Goal: Task Accomplishment & Management: Use online tool/utility

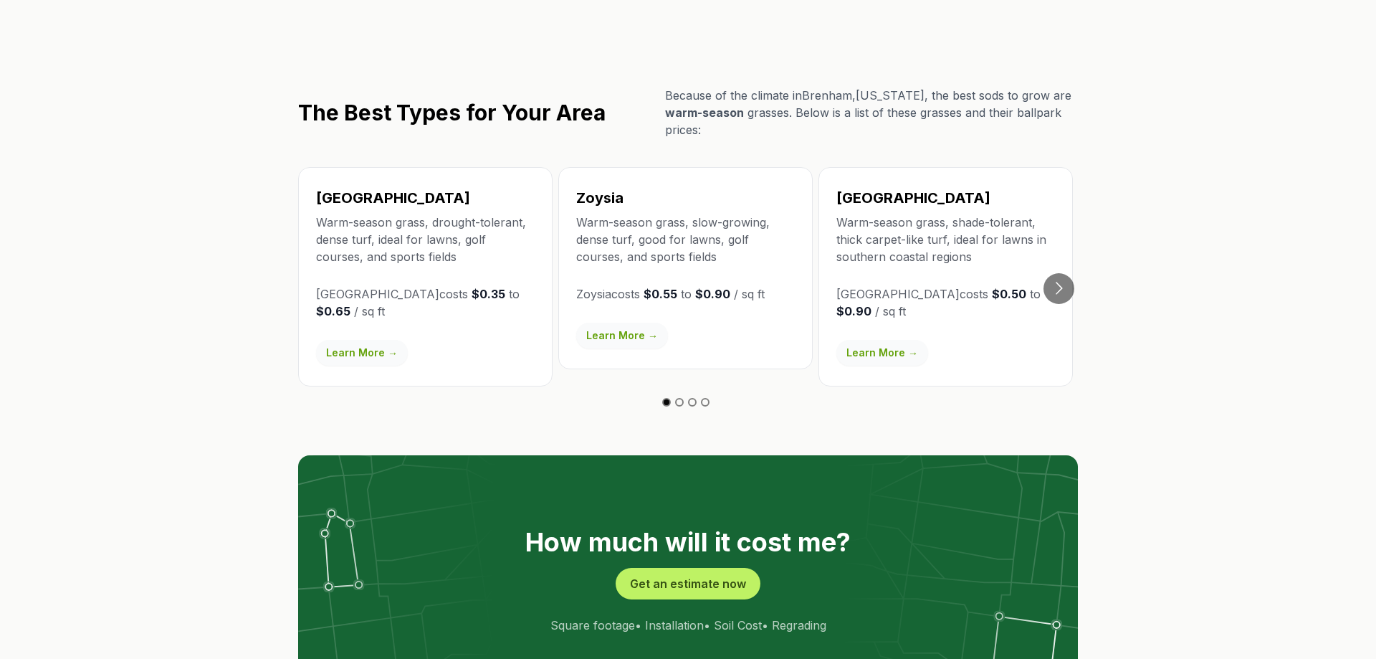
scroll to position [2633, 0]
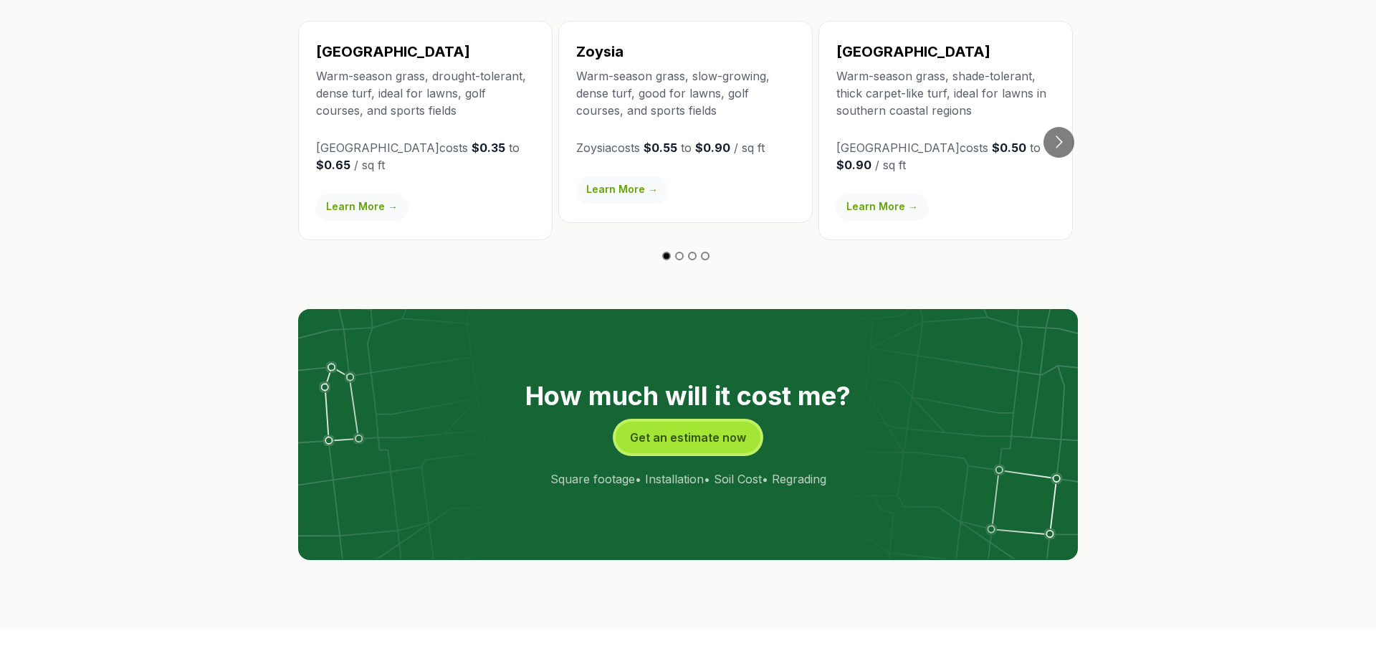
click at [675, 422] on button "Get an estimate now" at bounding box center [688, 438] width 145 height 32
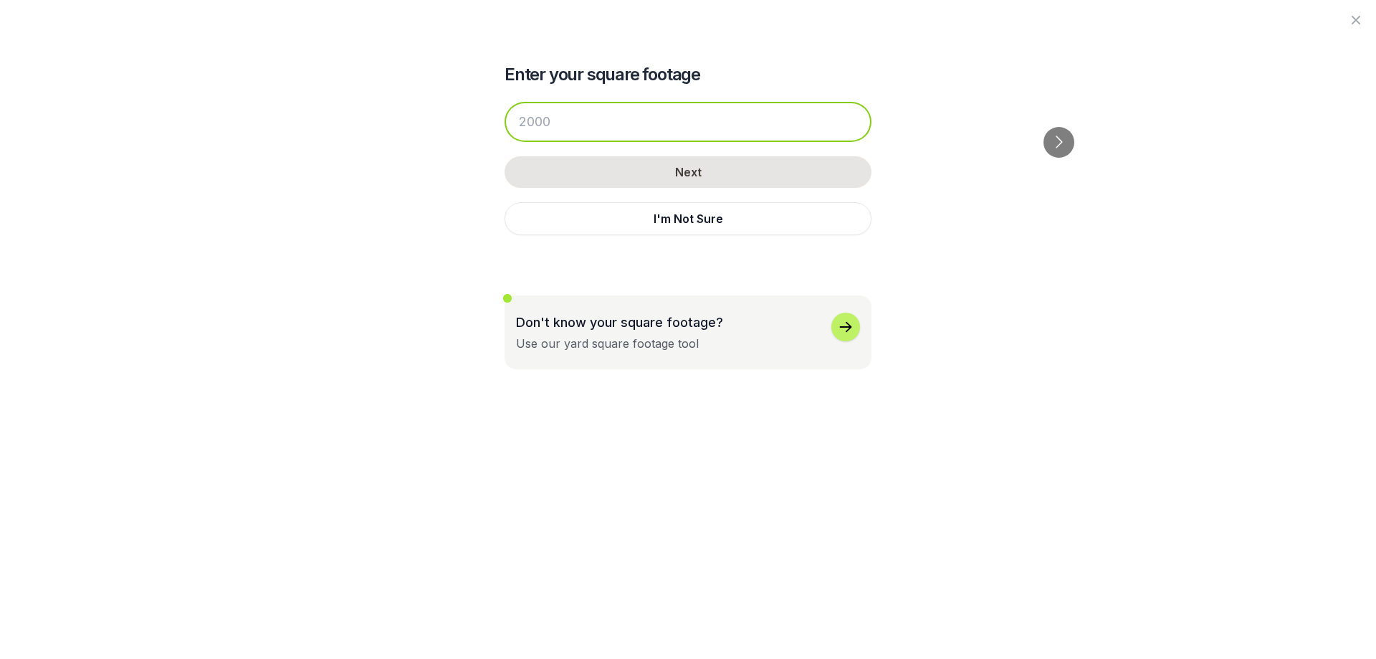
click at [566, 128] on input "number" at bounding box center [688, 122] width 367 height 40
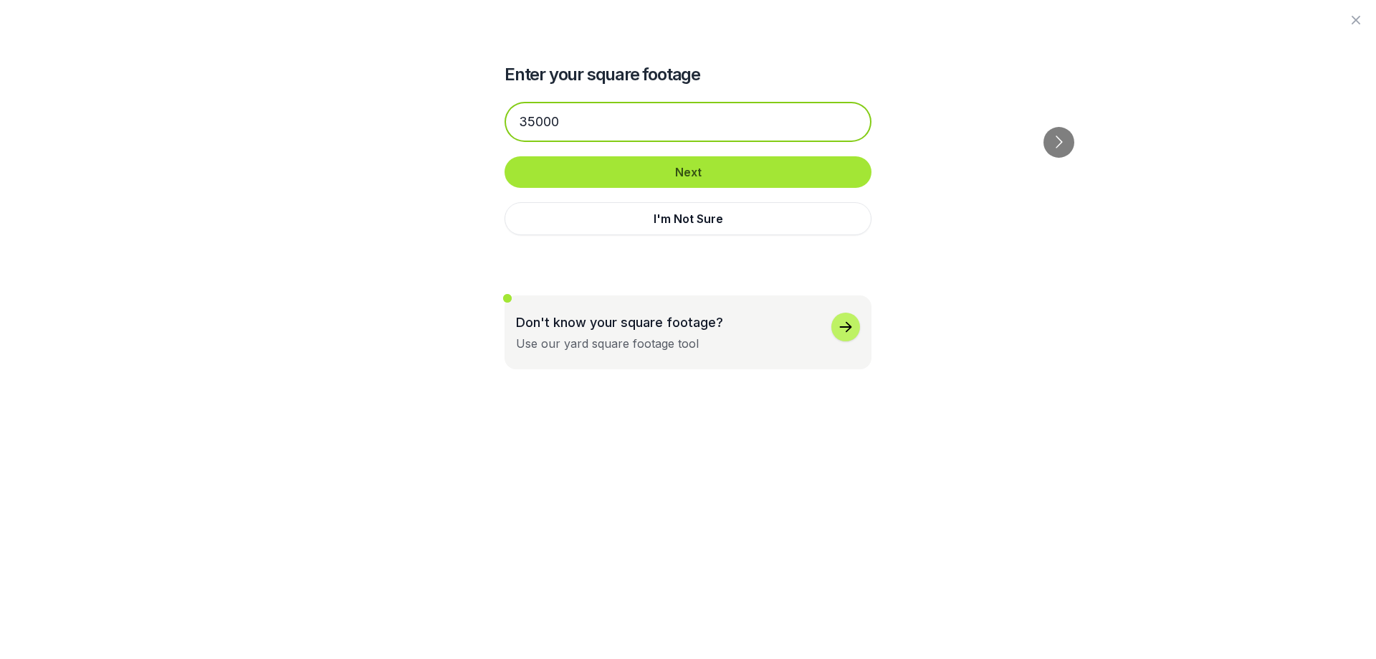
type input "35000"
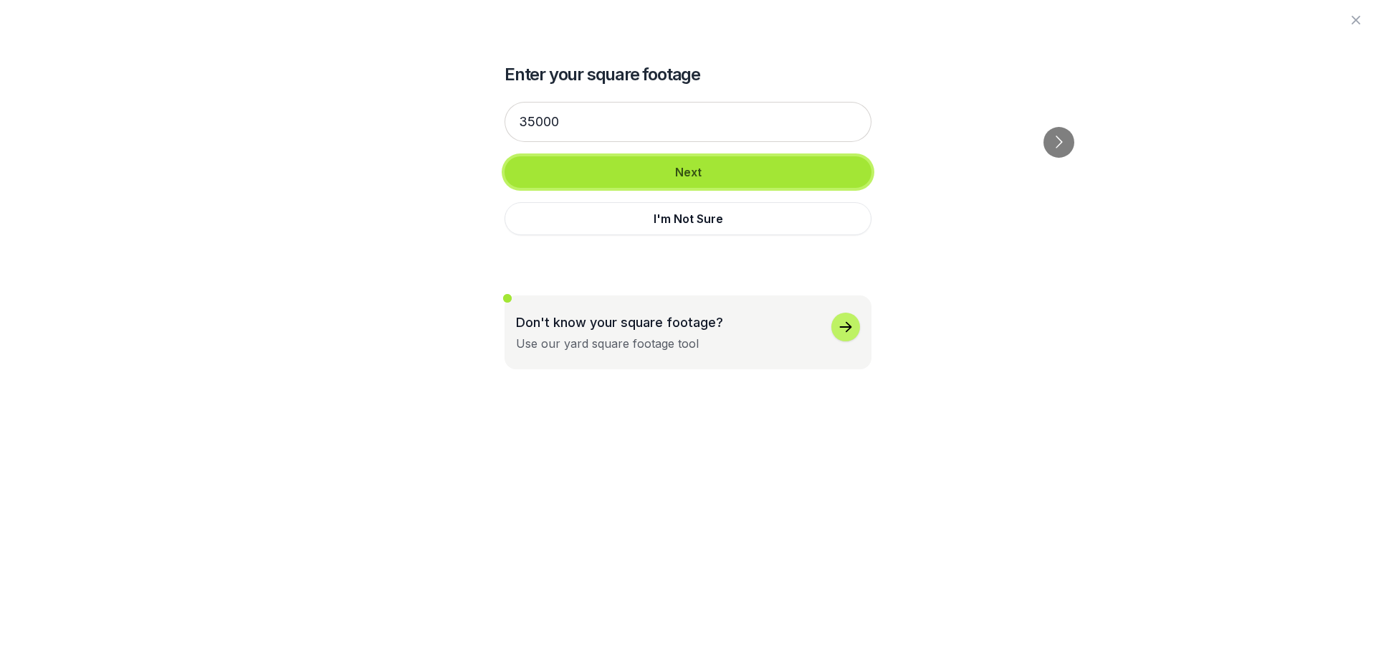
click at [680, 177] on button "Next" at bounding box center [688, 172] width 367 height 32
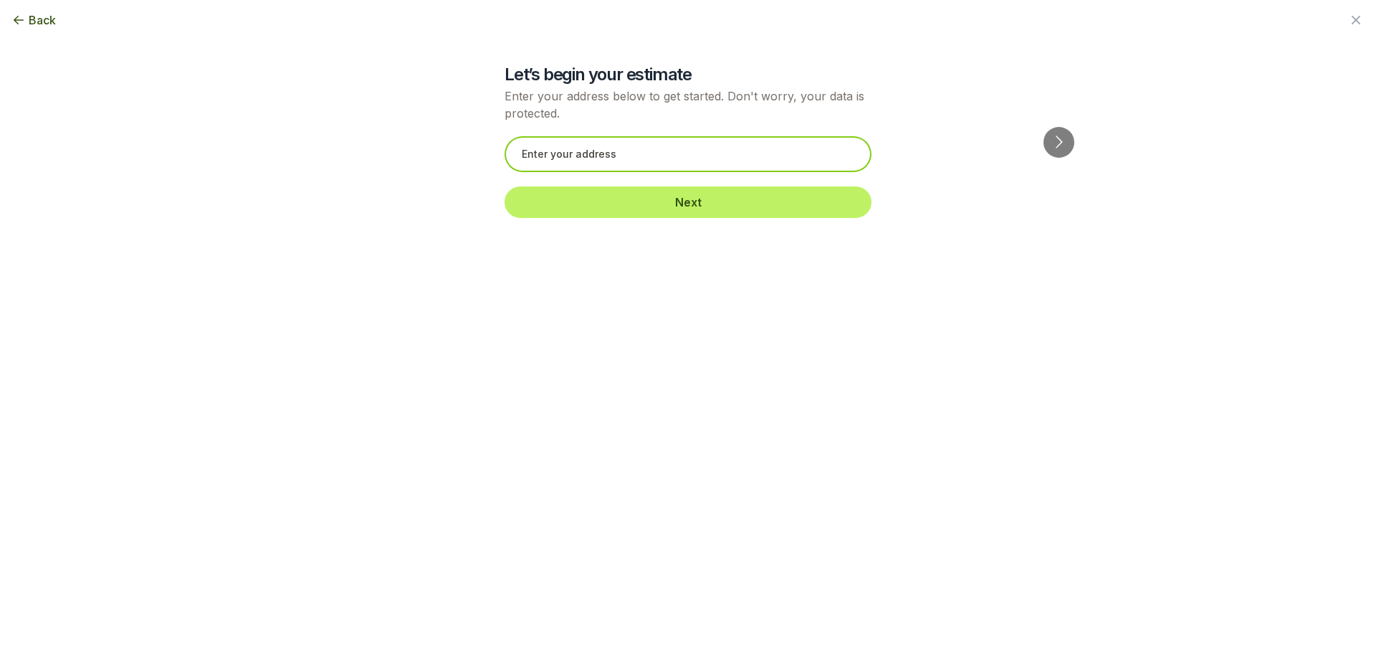
click at [629, 156] on input "text" at bounding box center [688, 154] width 367 height 36
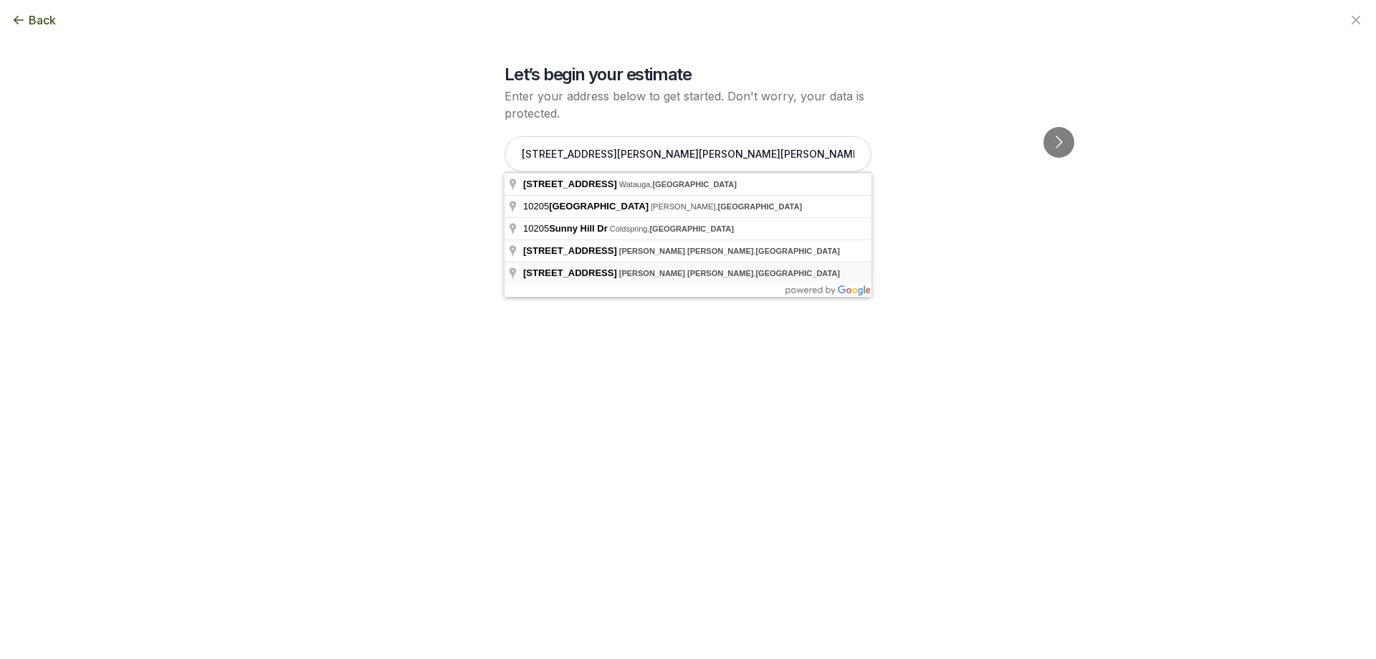
type input "[STREET_ADDRESS][PERSON_NAME][PERSON_NAME]"
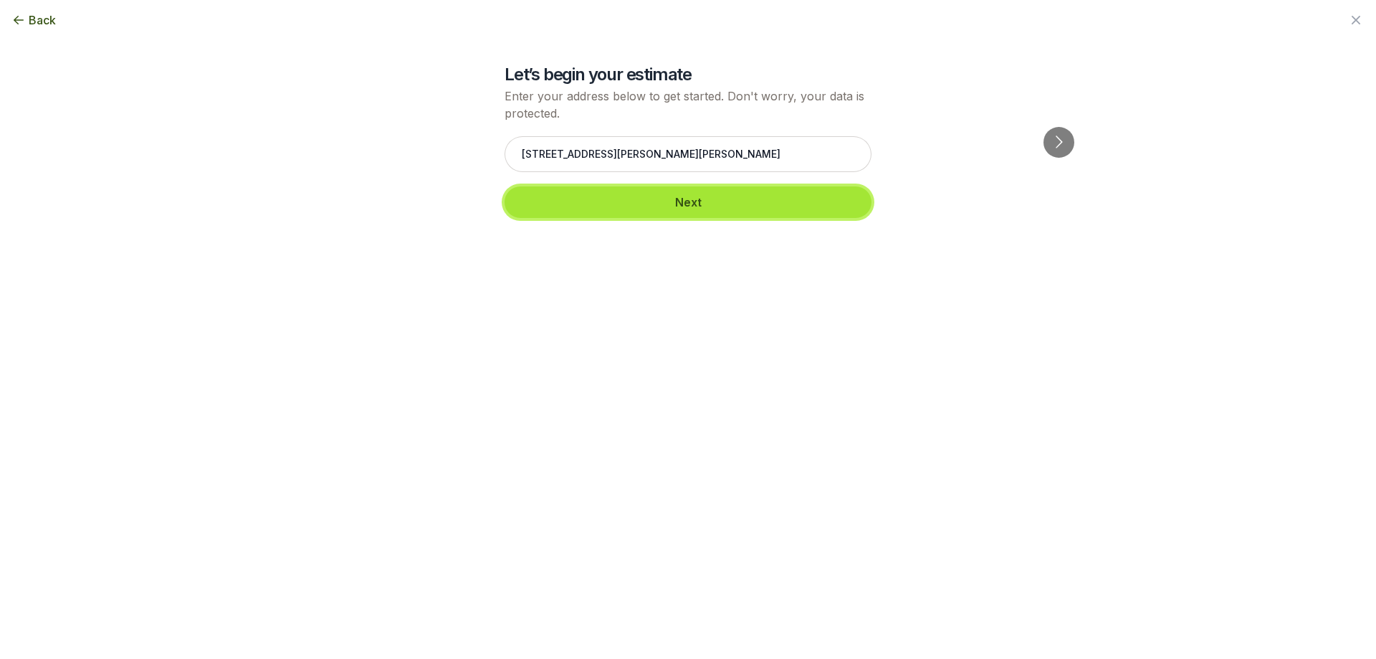
click at [688, 210] on button "Next" at bounding box center [688, 202] width 367 height 32
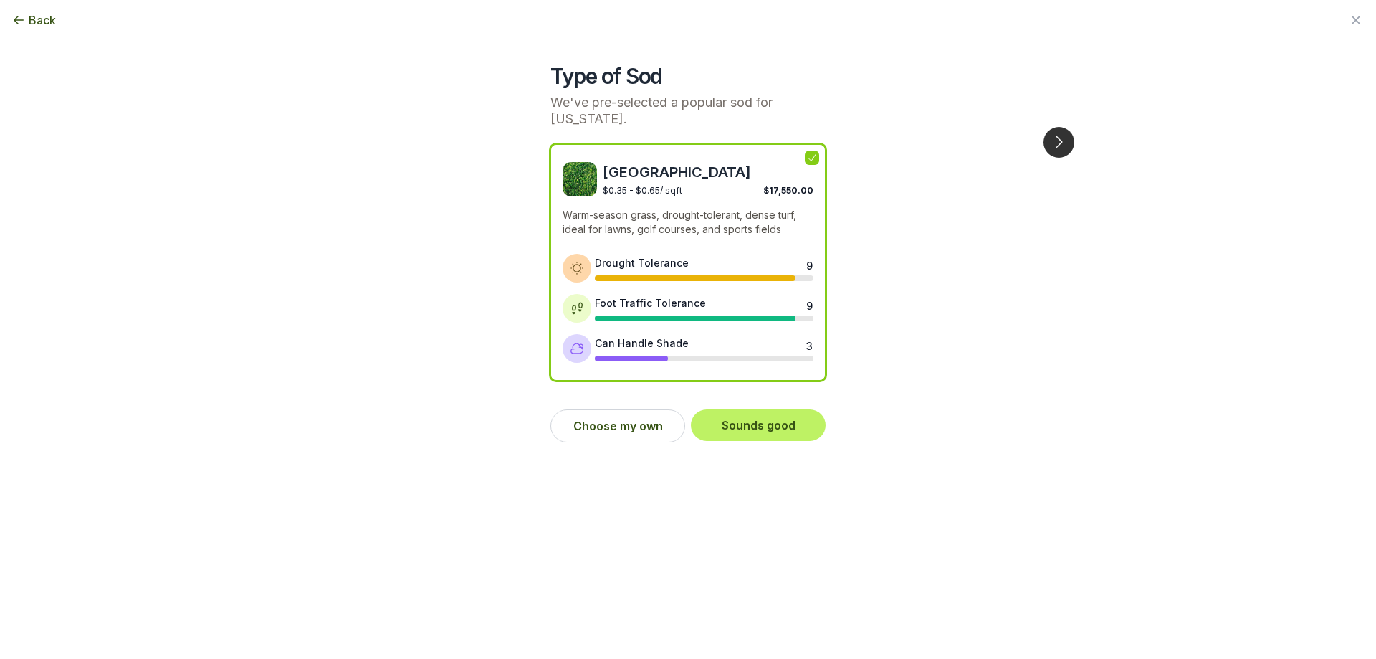
click at [1055, 127] on button "Go to next slide" at bounding box center [1059, 142] width 31 height 31
click at [1055, 72] on div "Type of Sod We've pre-selected a popular sod for [US_STATE]. Bermuda $0.35 - $0…" at bounding box center [688, 227] width 780 height 454
click at [627, 416] on button "Choose my own" at bounding box center [618, 425] width 135 height 33
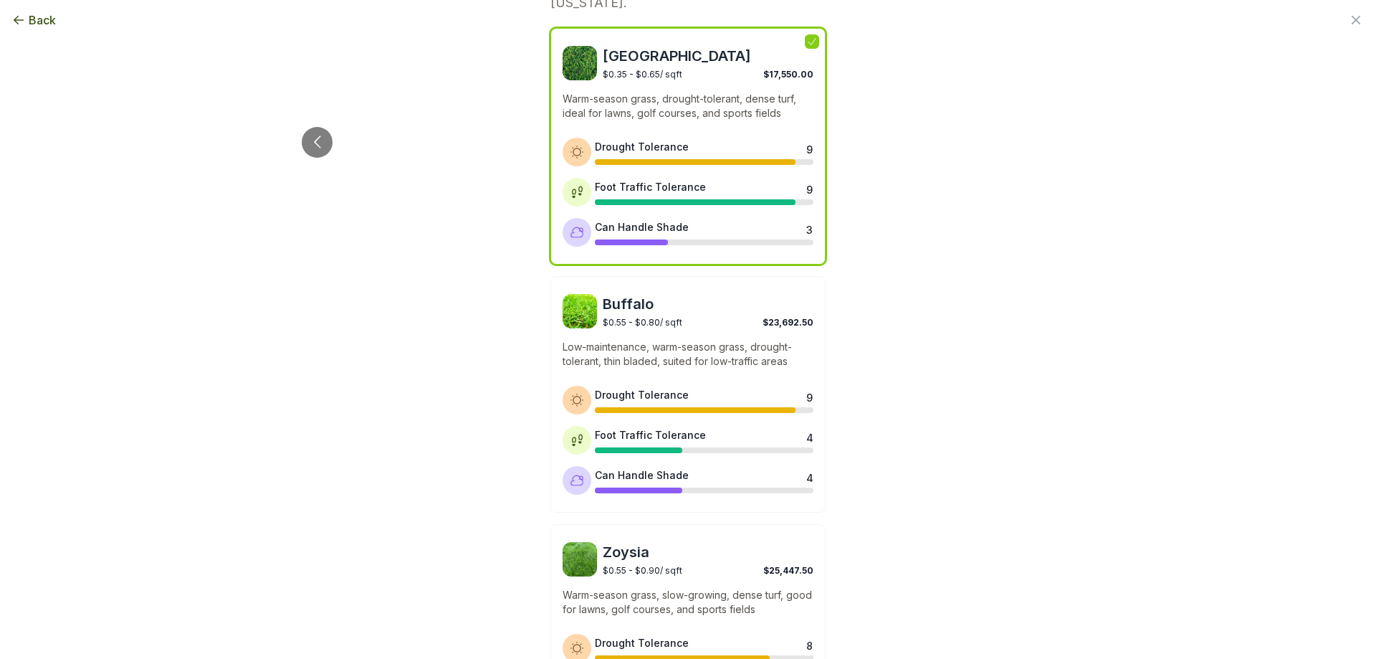
scroll to position [0, 0]
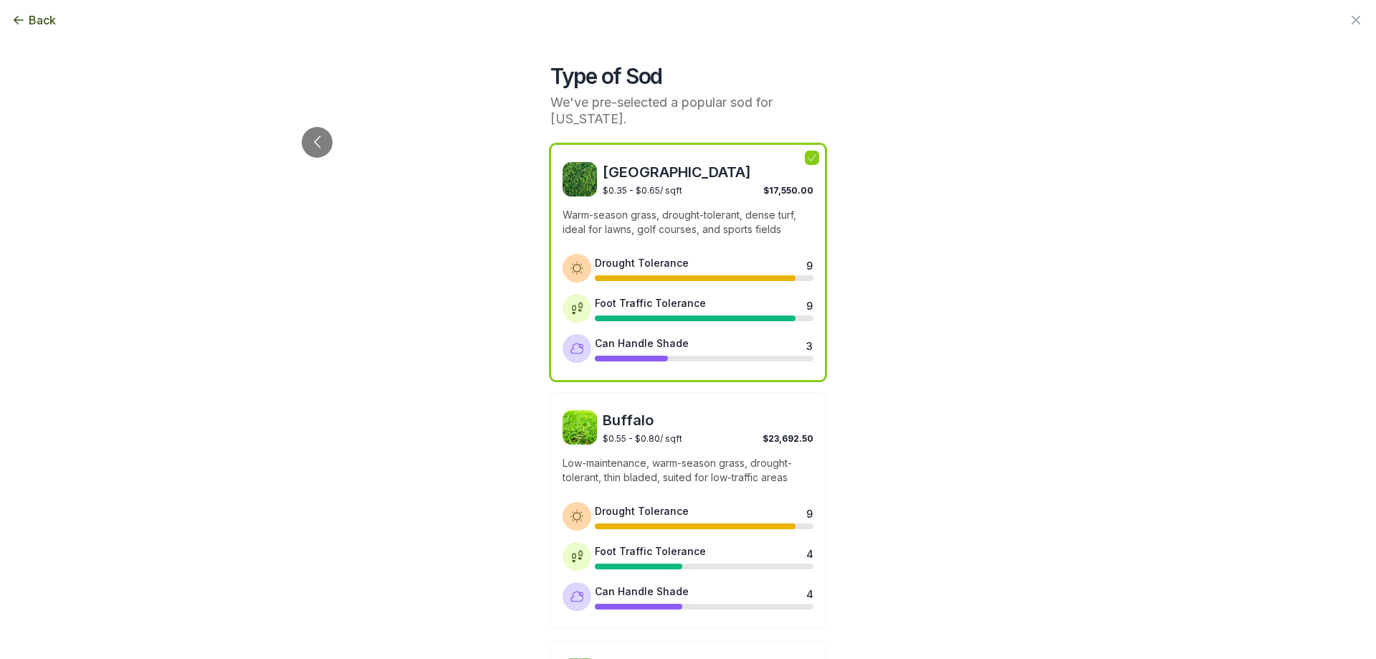
click at [708, 255] on div "Drought Tolerance 9" at bounding box center [704, 268] width 219 height 26
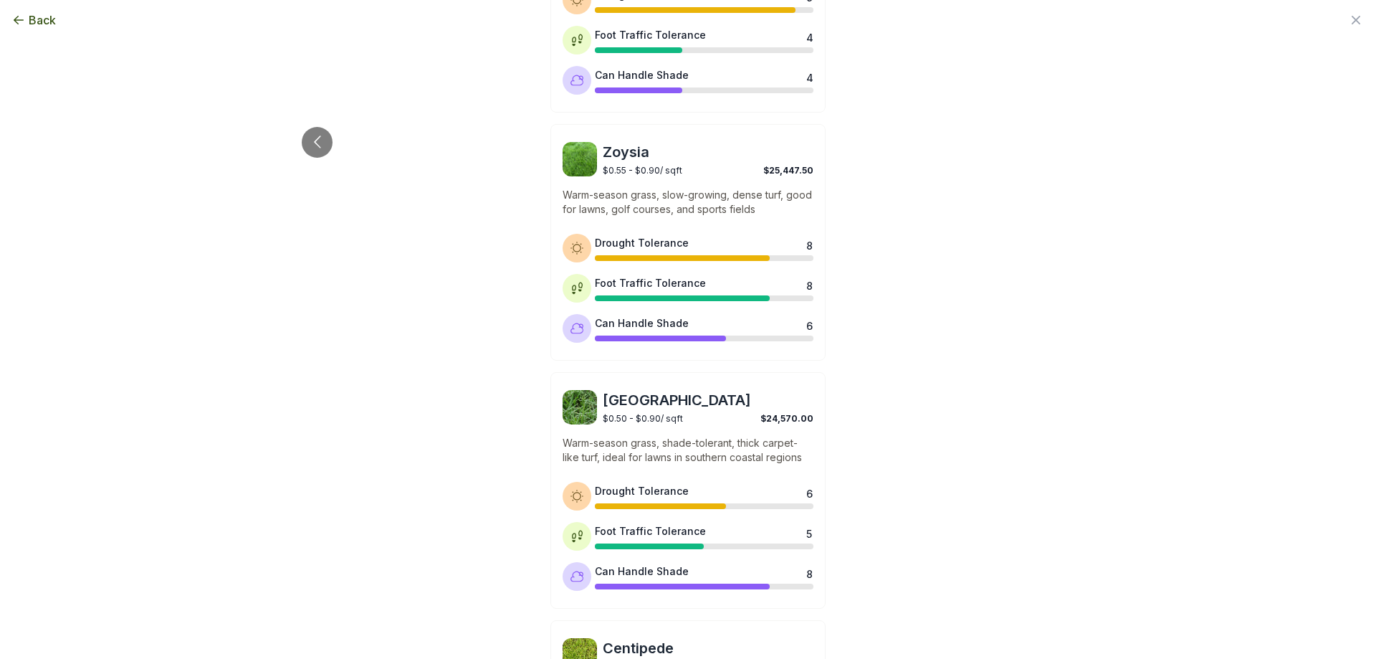
scroll to position [1047, 0]
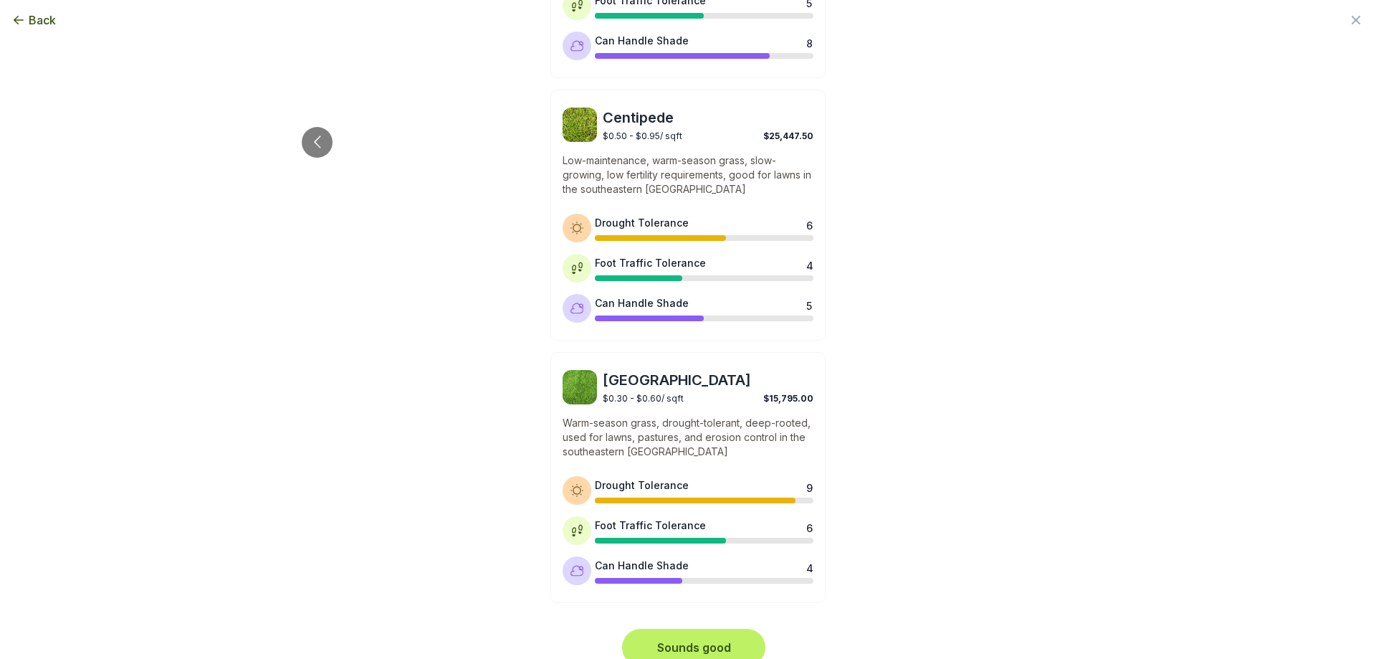
click at [725, 632] on button "Sounds good" at bounding box center [694, 648] width 138 height 32
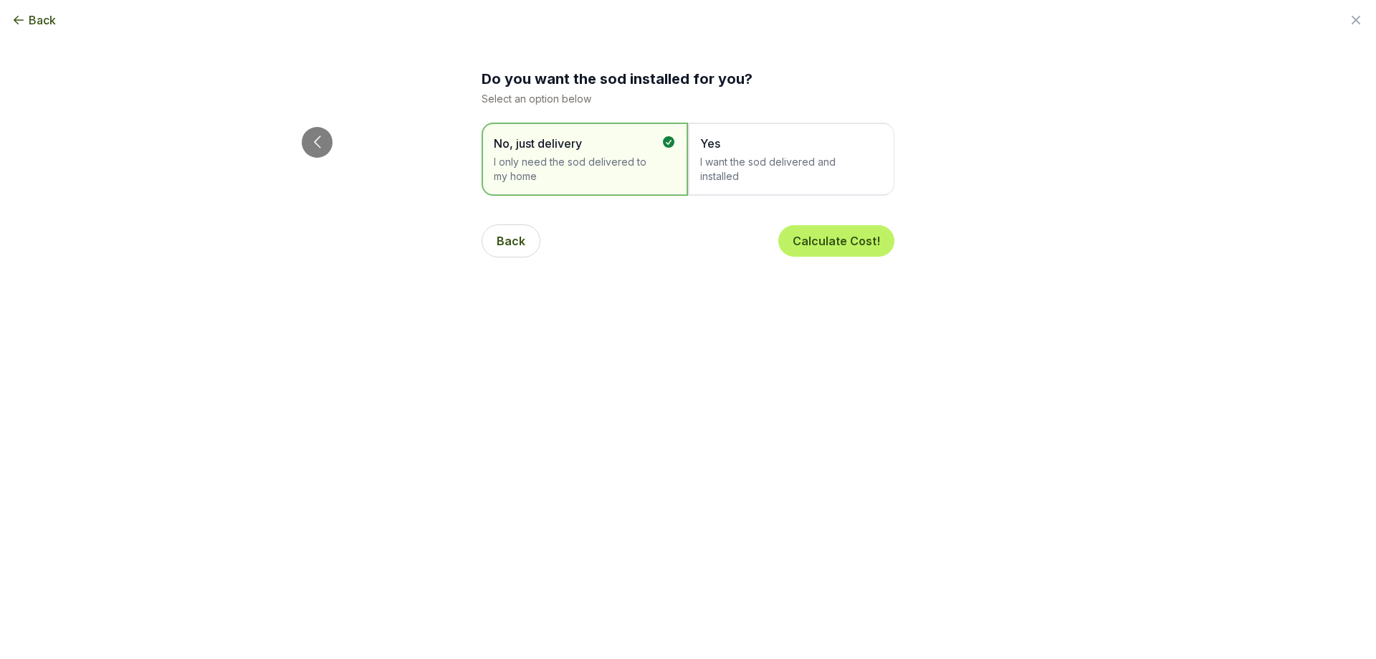
click at [816, 156] on span "I want the sod delivered and installed" at bounding box center [784, 169] width 168 height 29
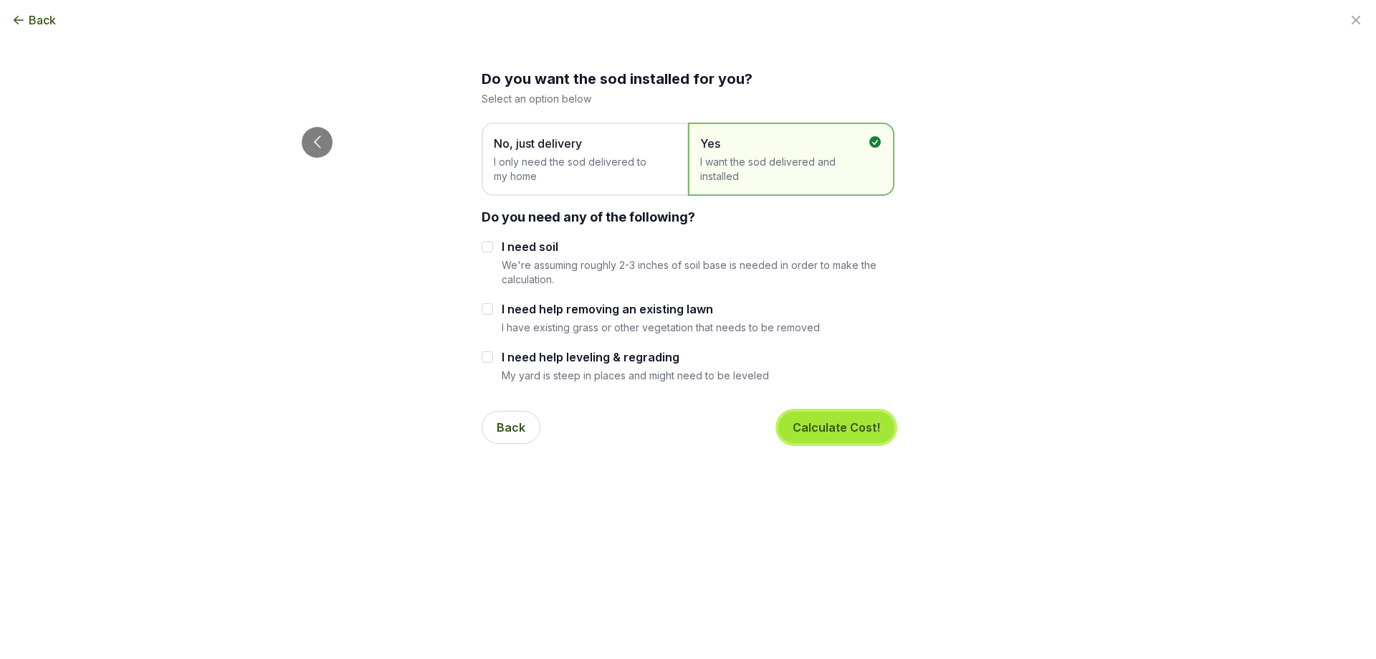
click at [845, 425] on button "Calculate Cost!" at bounding box center [837, 428] width 116 height 32
